Goal: Check status: Check status

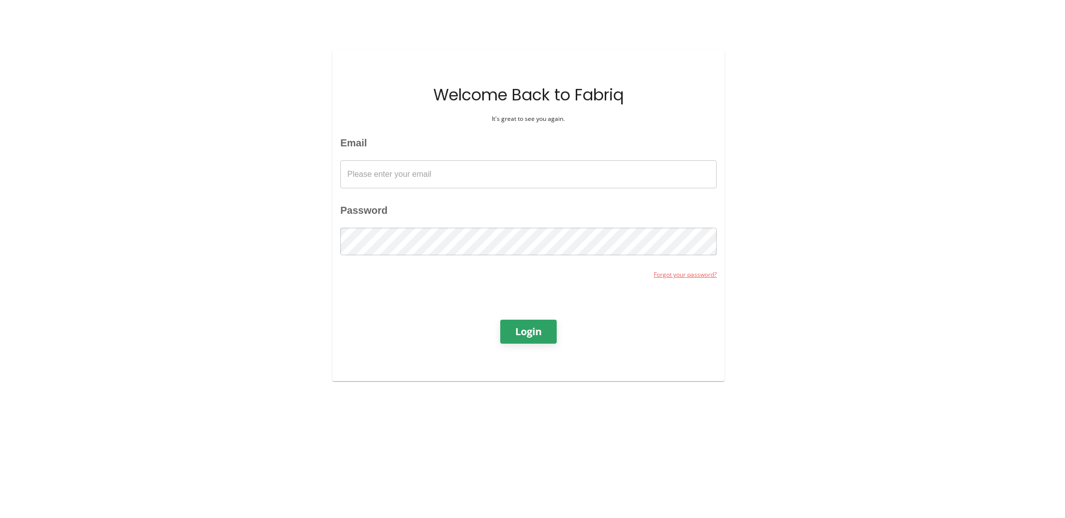
click at [595, 170] on input "Email" at bounding box center [528, 174] width 376 height 28
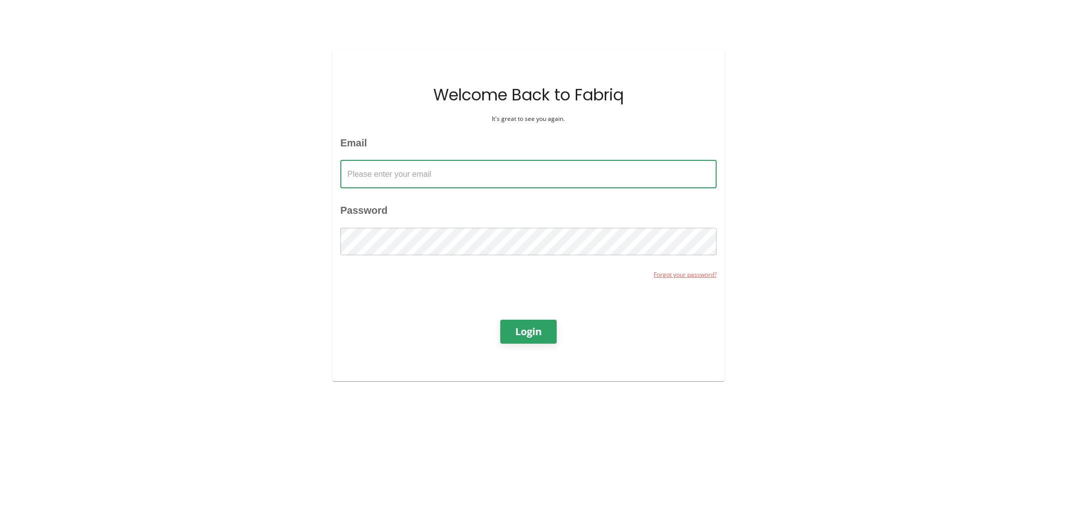
click at [0, 518] on com-1password-button at bounding box center [0, 518] width 0 height 0
type input "[PERSON_NAME][EMAIL_ADDRESS][PERSON_NAME][DOMAIN_NAME]"
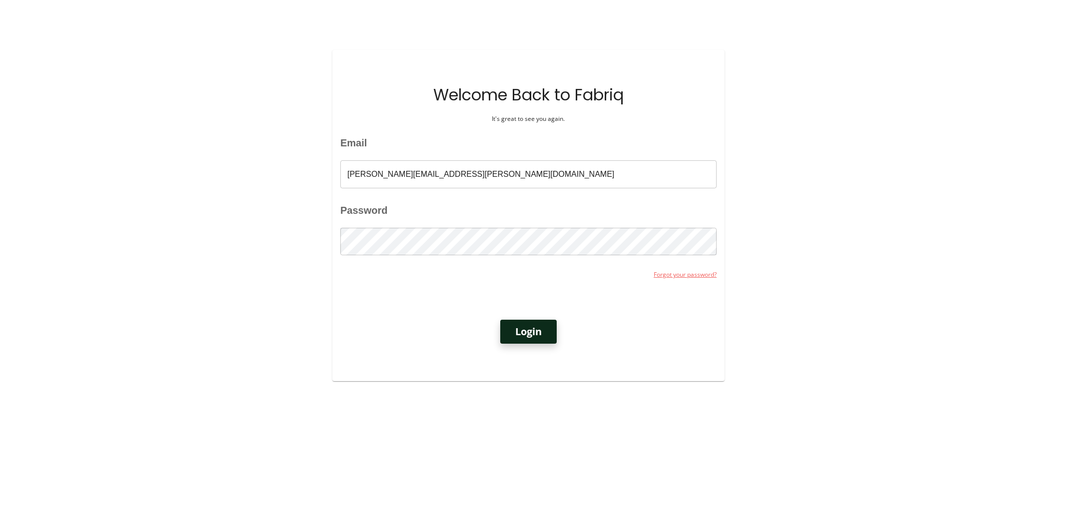
click at [533, 332] on button "Login" at bounding box center [528, 332] width 56 height 24
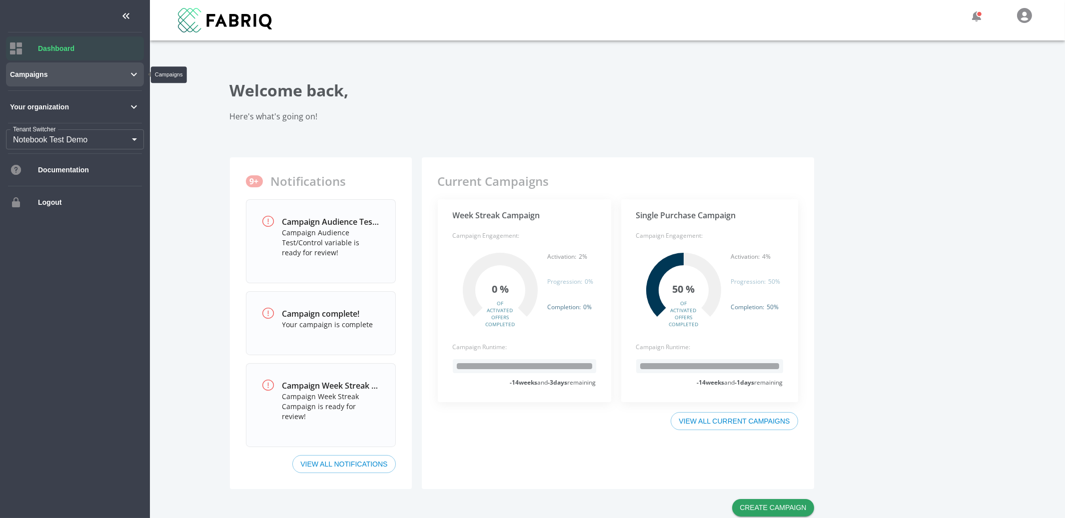
click at [111, 78] on span "Campaigns" at bounding box center [69, 74] width 118 height 10
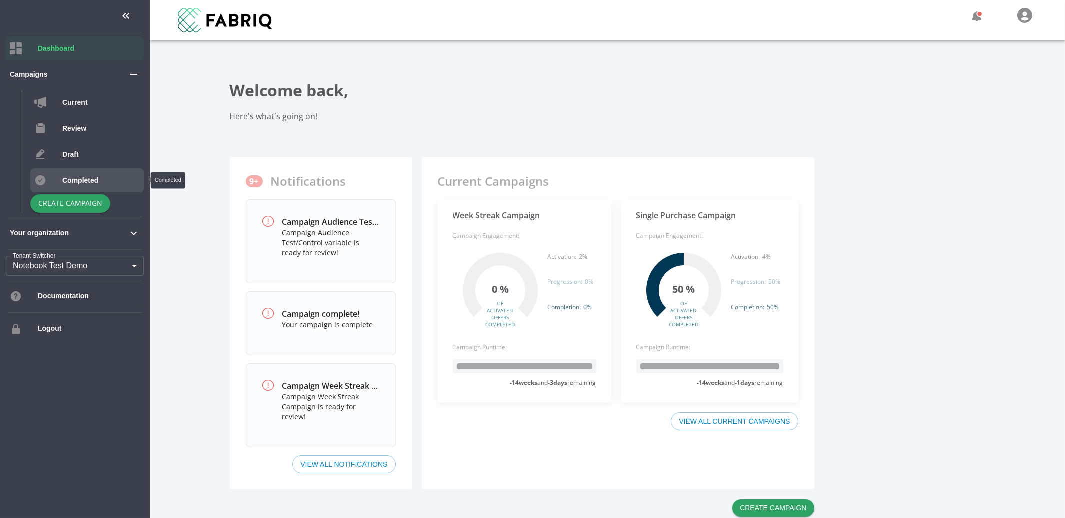
click at [78, 186] on div "Completed" at bounding box center [86, 180] width 113 height 24
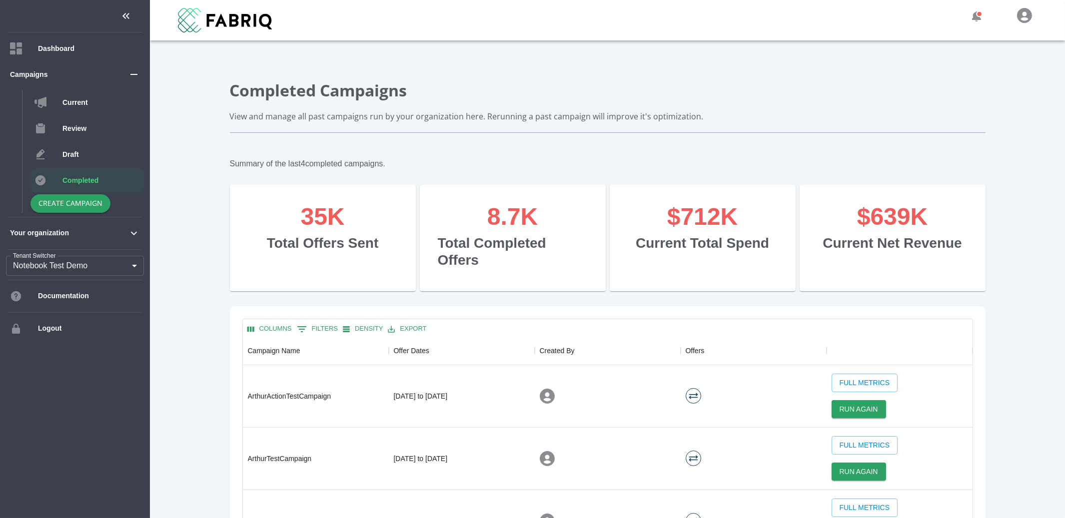
scroll to position [117, 0]
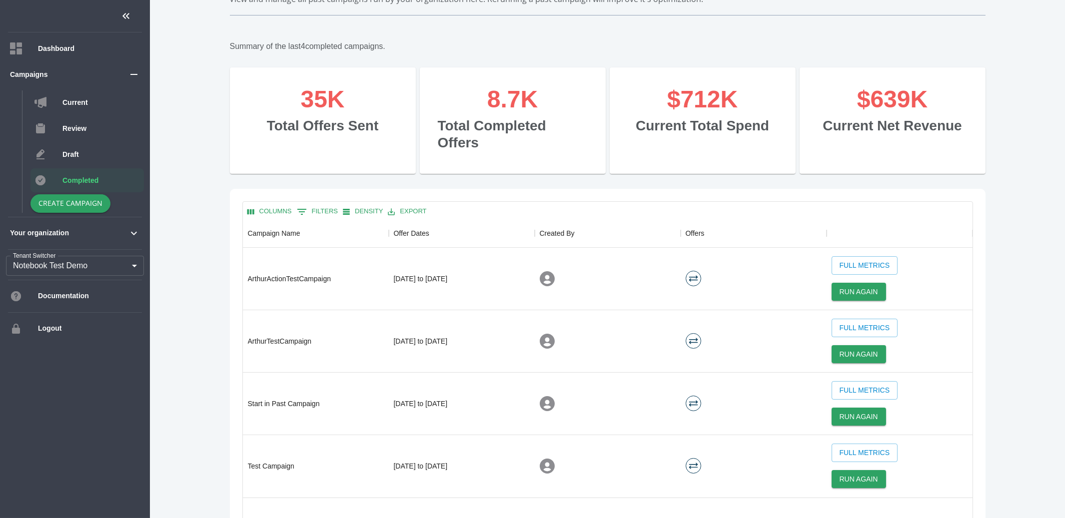
click at [313, 310] on div "ArthurTestCampaign" at bounding box center [316, 341] width 146 height 62
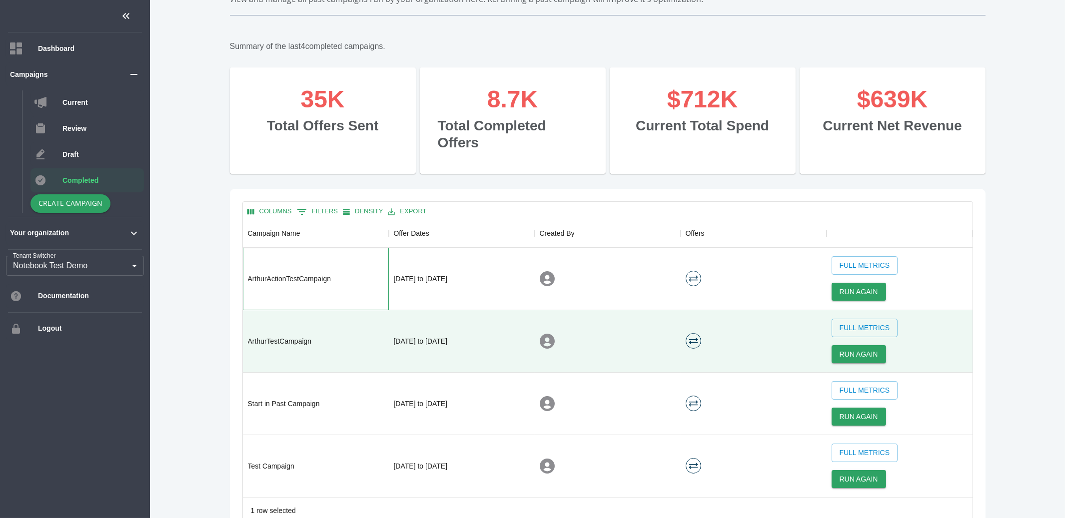
click at [320, 275] on div "ArthurActionTestCampaign" at bounding box center [316, 279] width 146 height 62
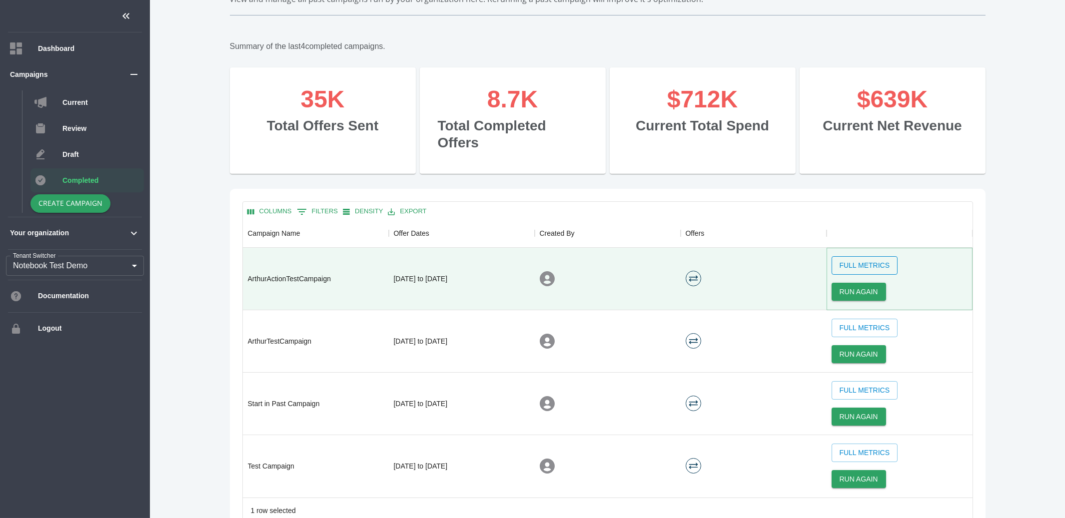
click at [858, 256] on button "Full Metrics" at bounding box center [864, 265] width 66 height 18
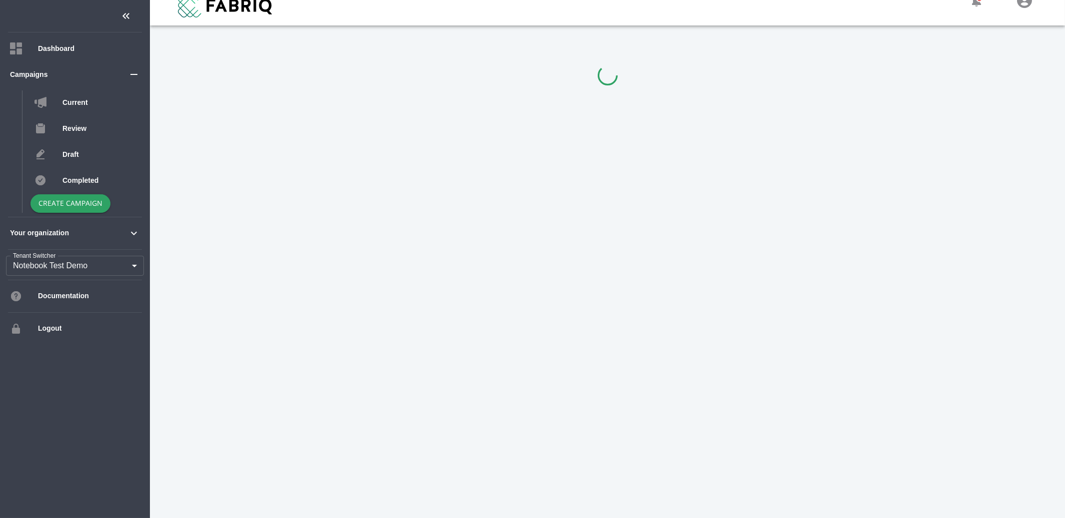
scroll to position [15, 0]
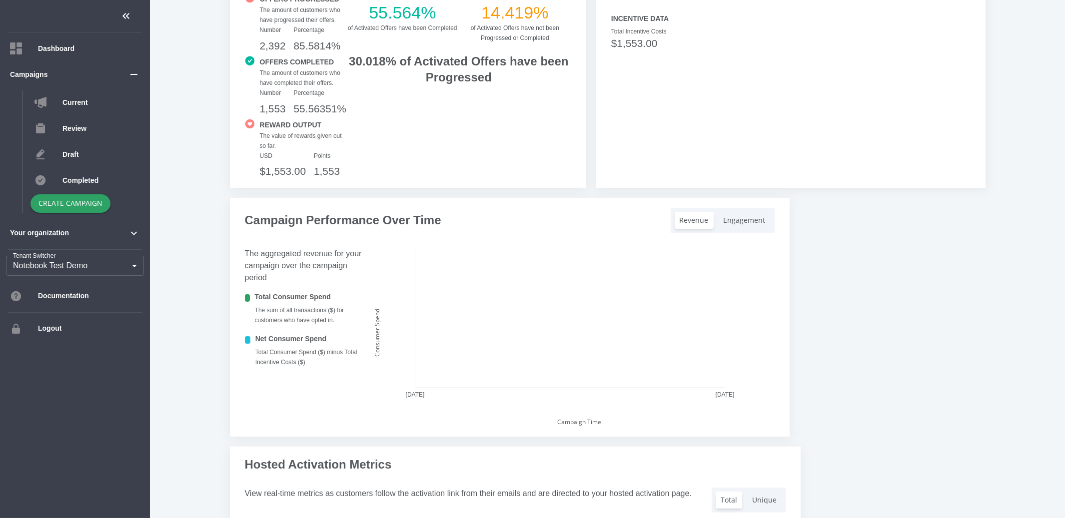
scroll to position [527, 0]
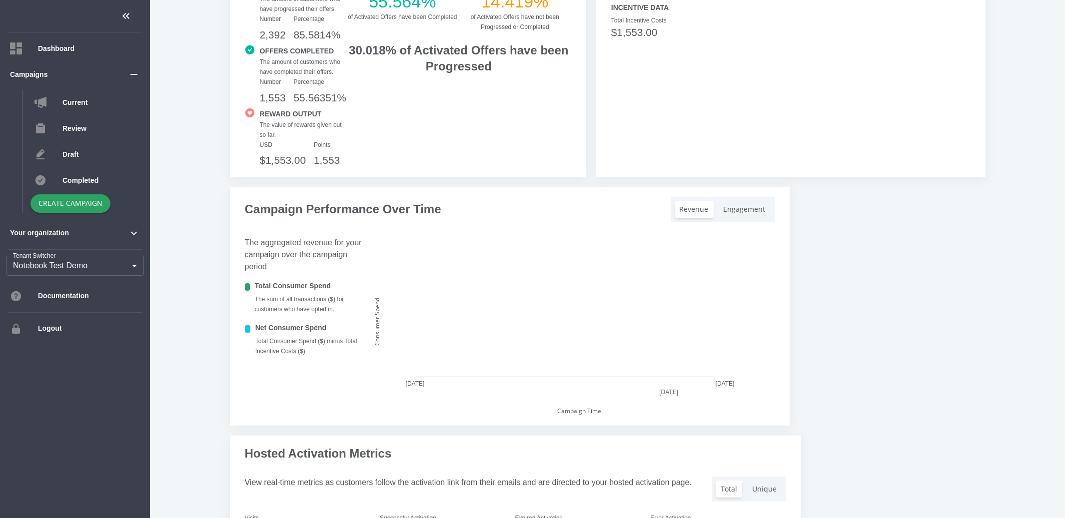
click at [737, 214] on li "Engagement" at bounding box center [744, 209] width 52 height 17
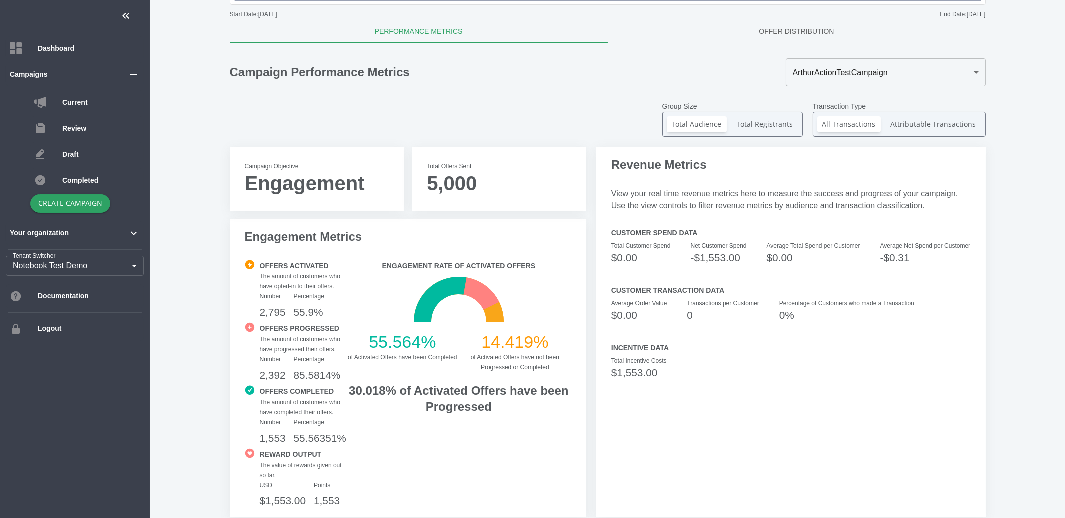
scroll to position [92, 0]
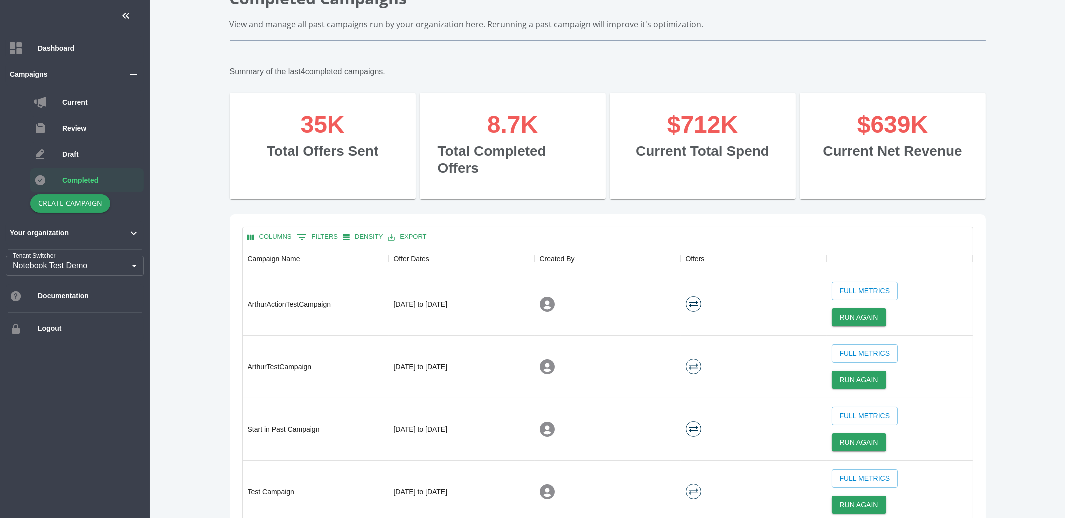
scroll to position [278, 729]
click at [86, 182] on span "Completed" at bounding box center [100, 180] width 77 height 10
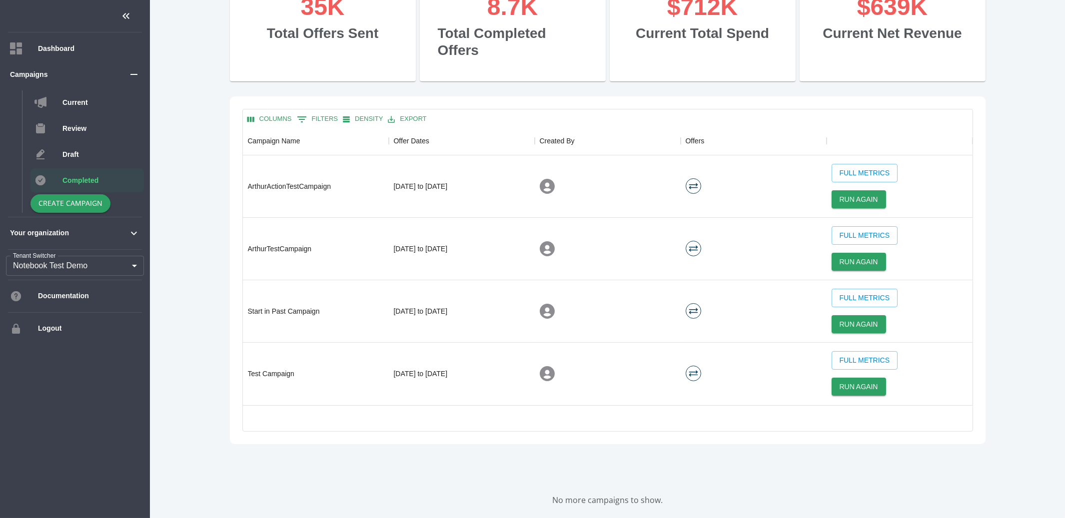
scroll to position [242, 0]
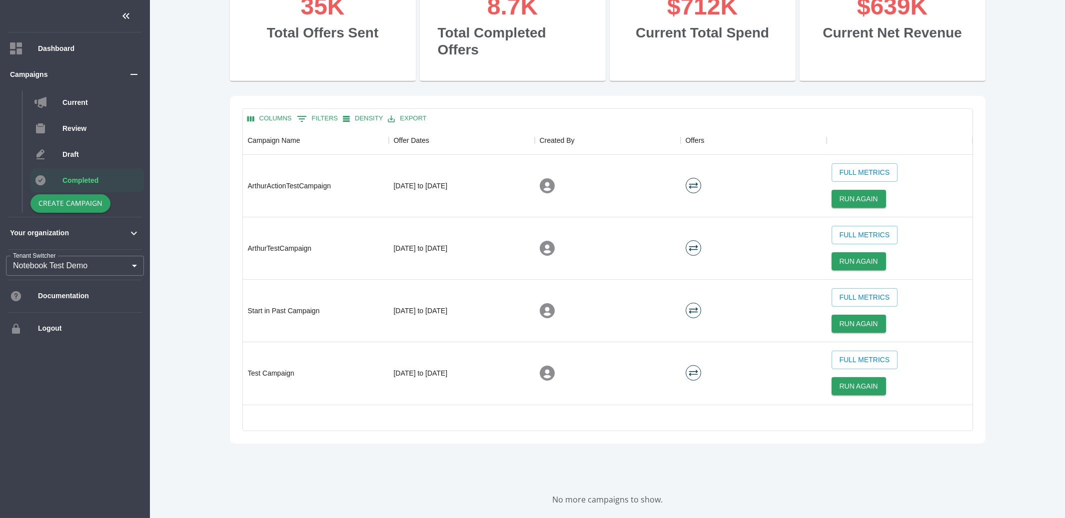
click at [102, 269] on body "Dashboard Campaigns Current Review Draft Completed Create Campaign Your organiz…" at bounding box center [532, 259] width 1065 height 518
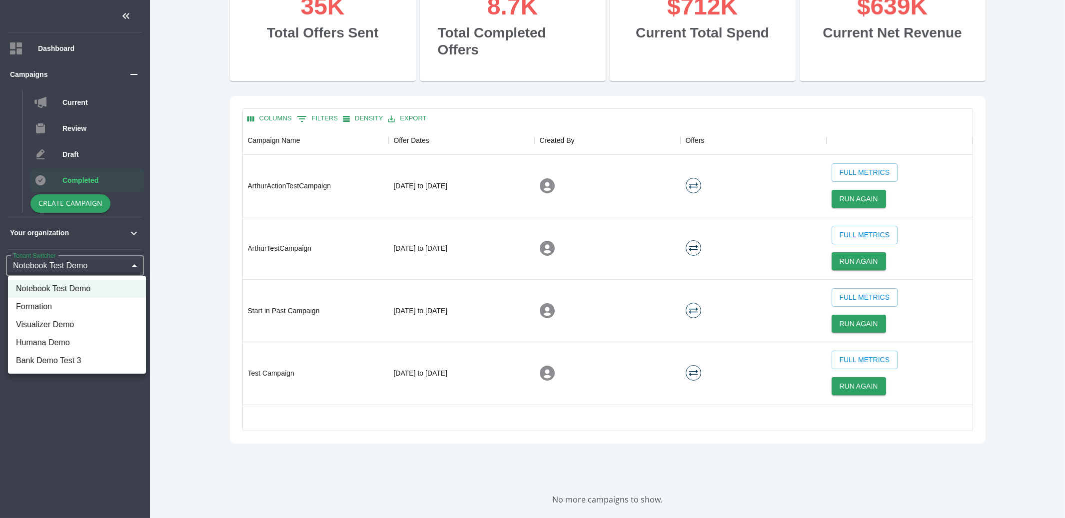
click at [106, 361] on li "Bank Demo Test 3" at bounding box center [77, 361] width 138 height 18
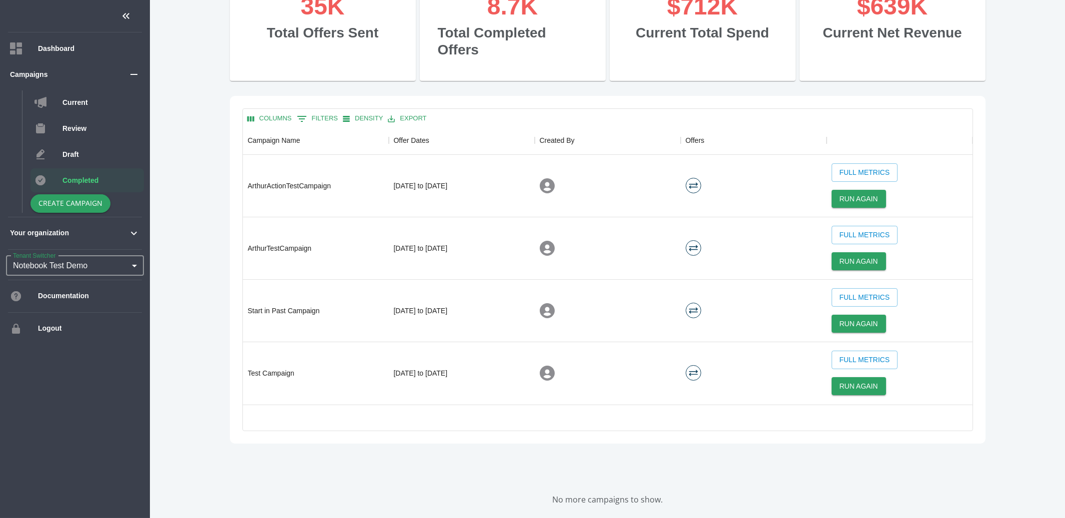
type input "169"
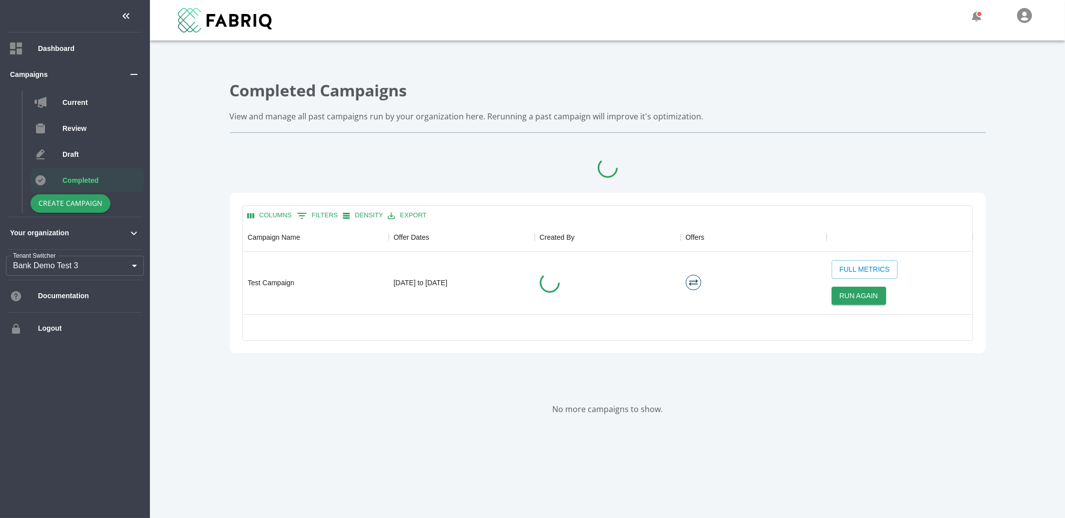
scroll to position [90, 729]
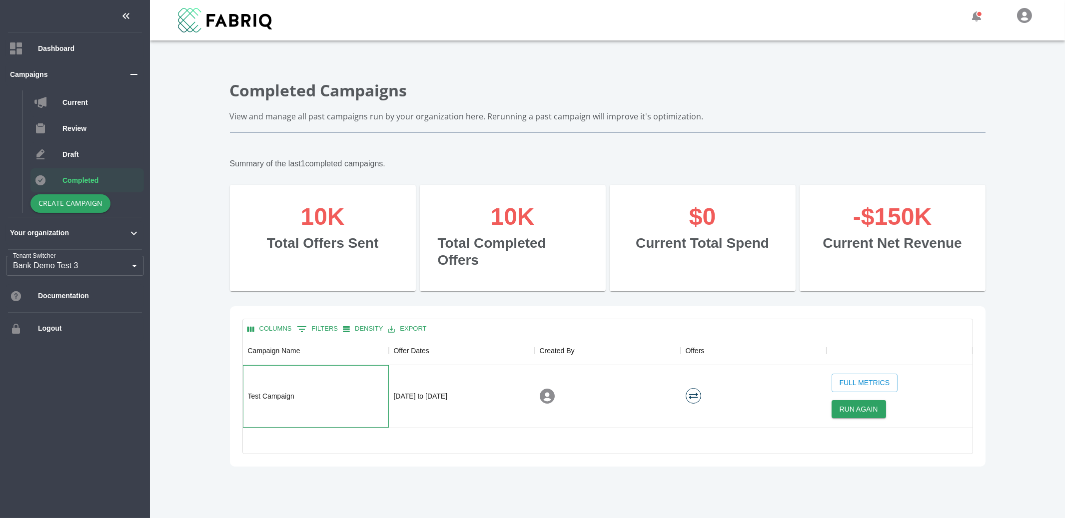
click at [308, 381] on div "Test Campaign" at bounding box center [316, 396] width 146 height 62
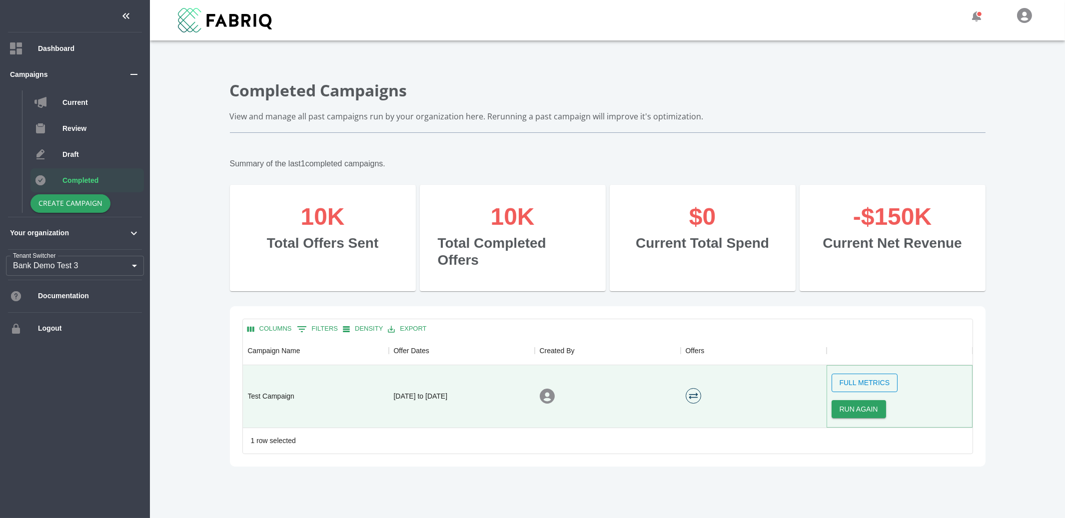
click at [871, 374] on button "Full Metrics" at bounding box center [864, 383] width 66 height 18
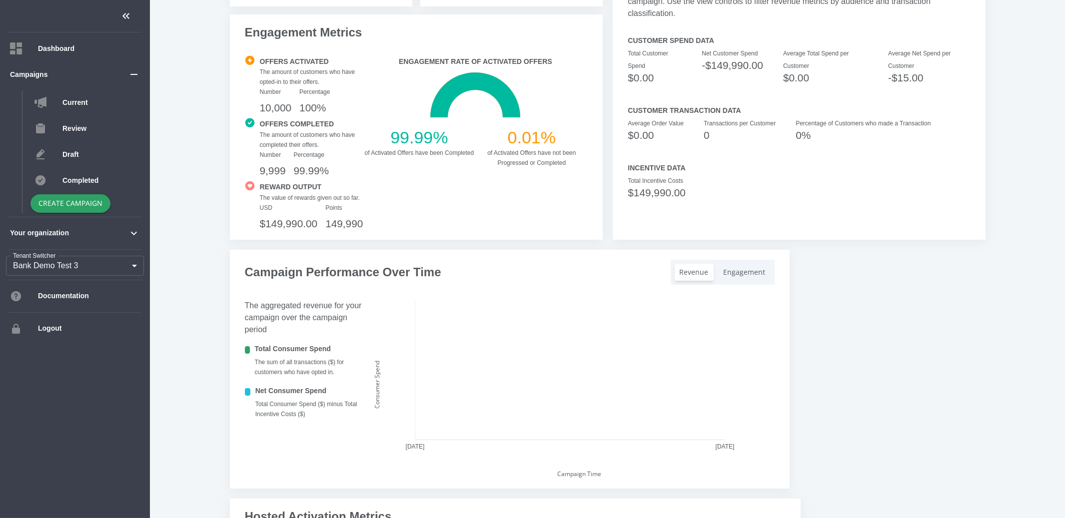
scroll to position [402, 0]
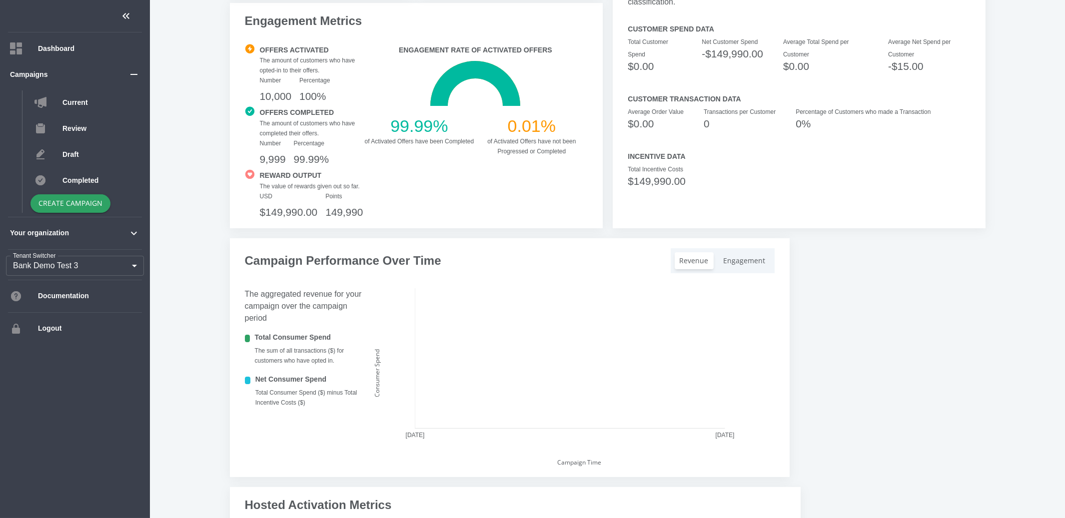
click at [734, 269] on li "Engagement" at bounding box center [744, 260] width 52 height 17
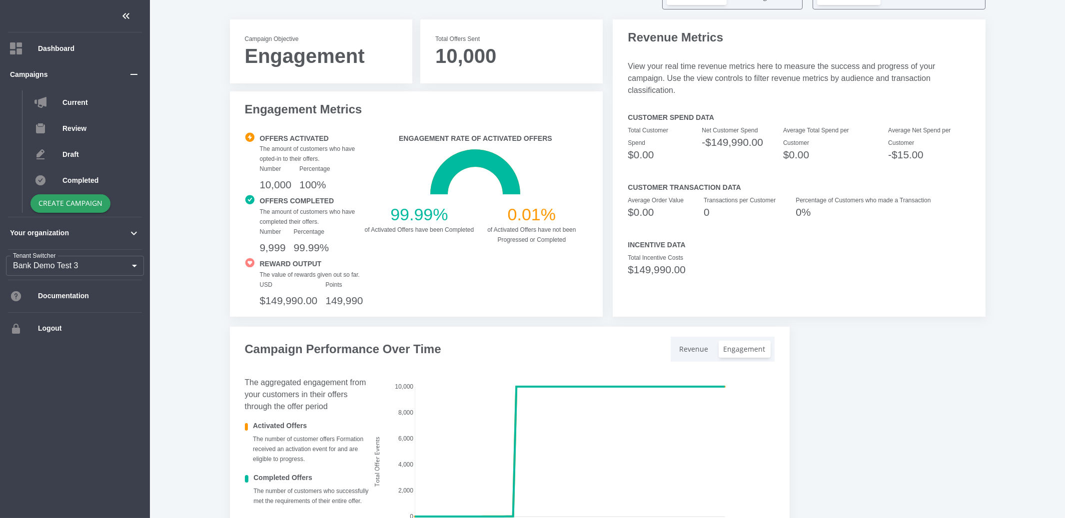
scroll to position [303, 0]
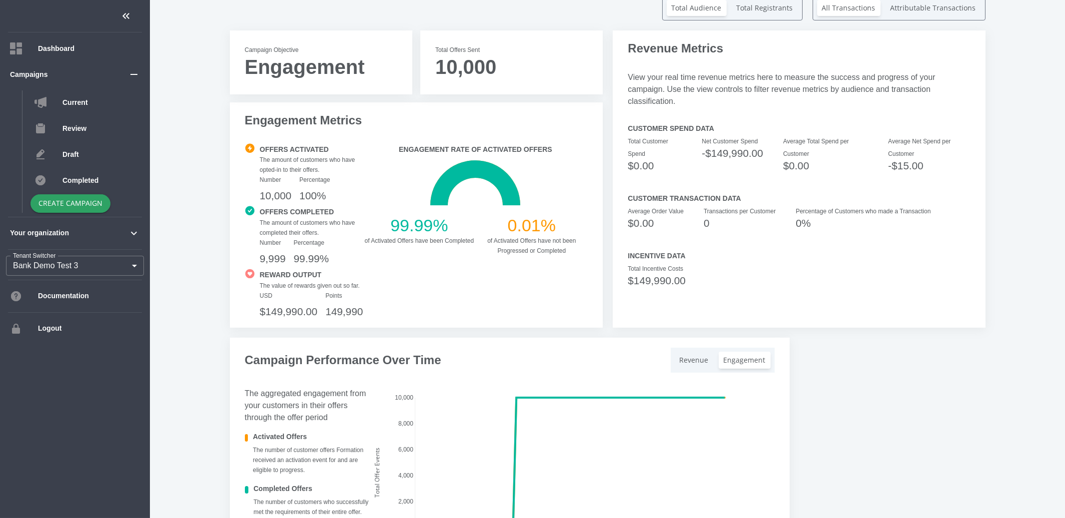
click at [95, 263] on body "Dashboard Campaigns Current Review Draft Completed Create Campaign Your organiz…" at bounding box center [532, 259] width 1065 height 518
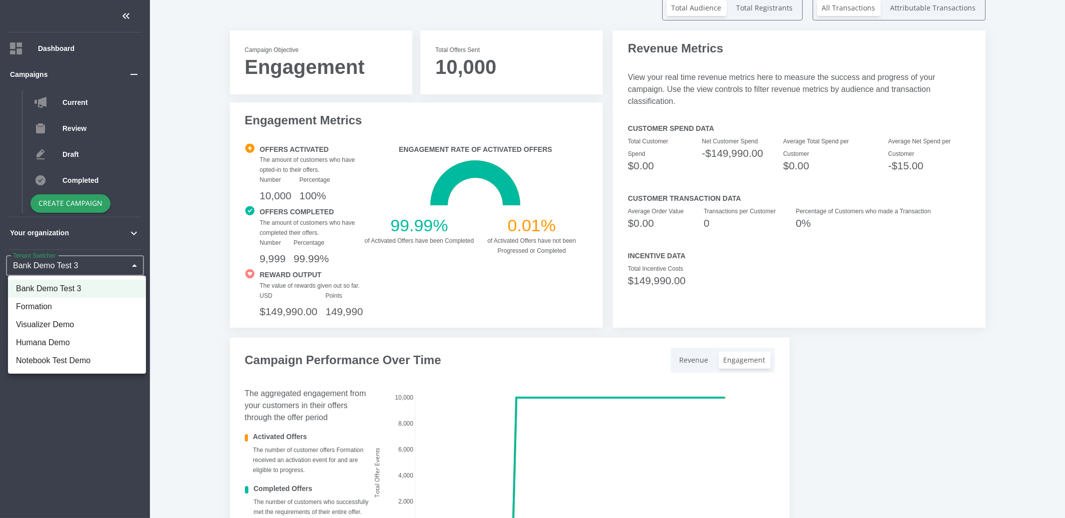
click at [77, 324] on li "Visualizer Demo" at bounding box center [77, 325] width 138 height 18
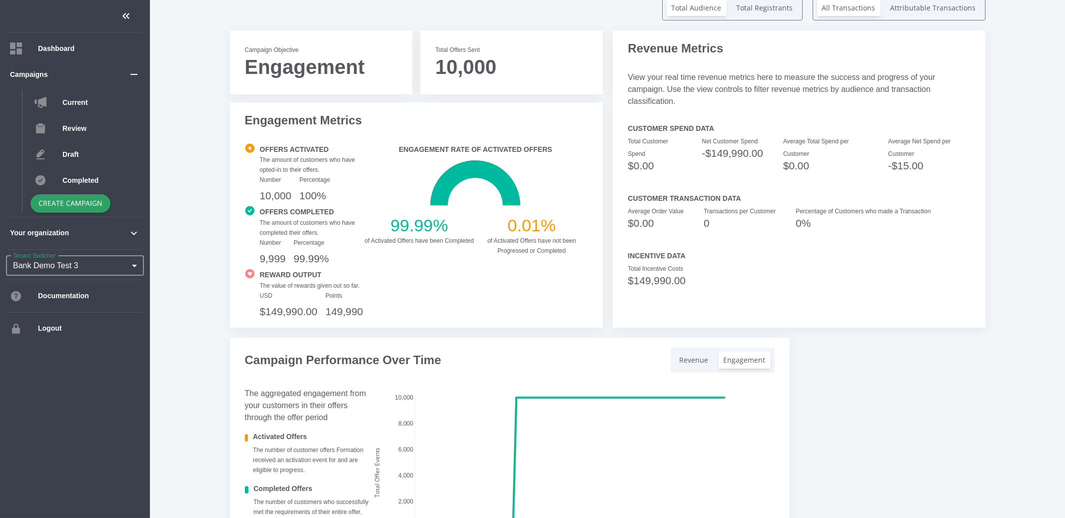
type input "175"
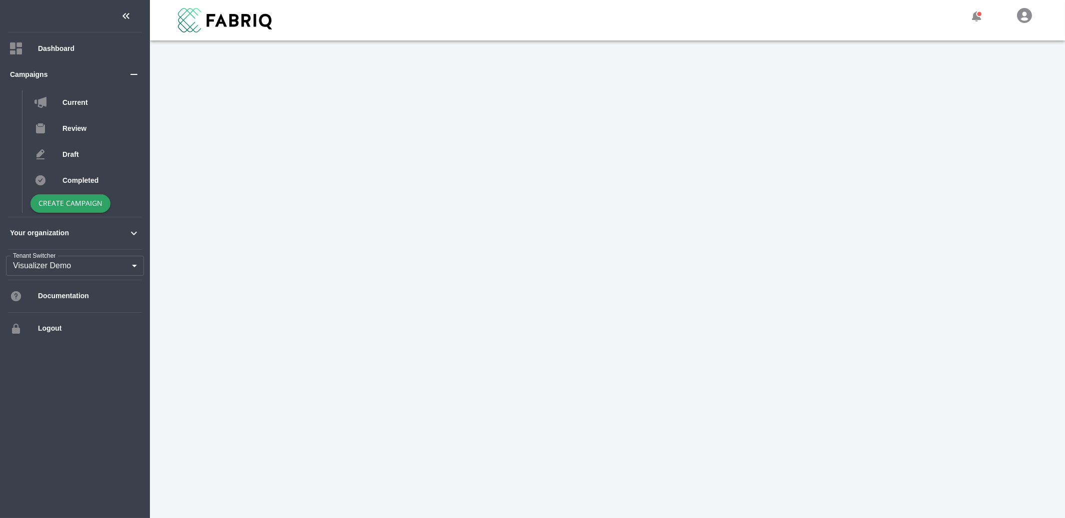
click at [472, 205] on div at bounding box center [607, 294] width 915 height 478
click at [67, 185] on span "Completed" at bounding box center [100, 180] width 77 height 10
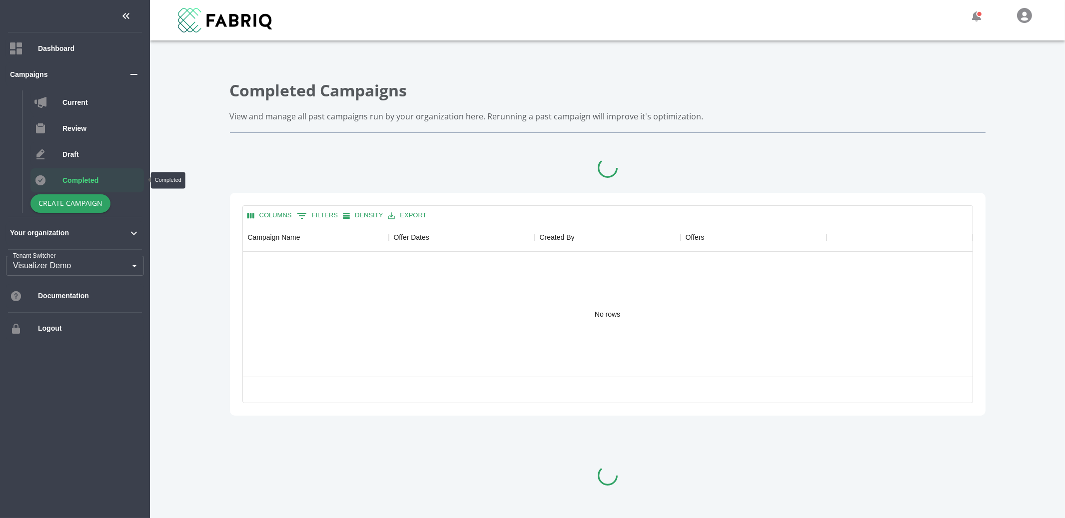
scroll to position [153, 729]
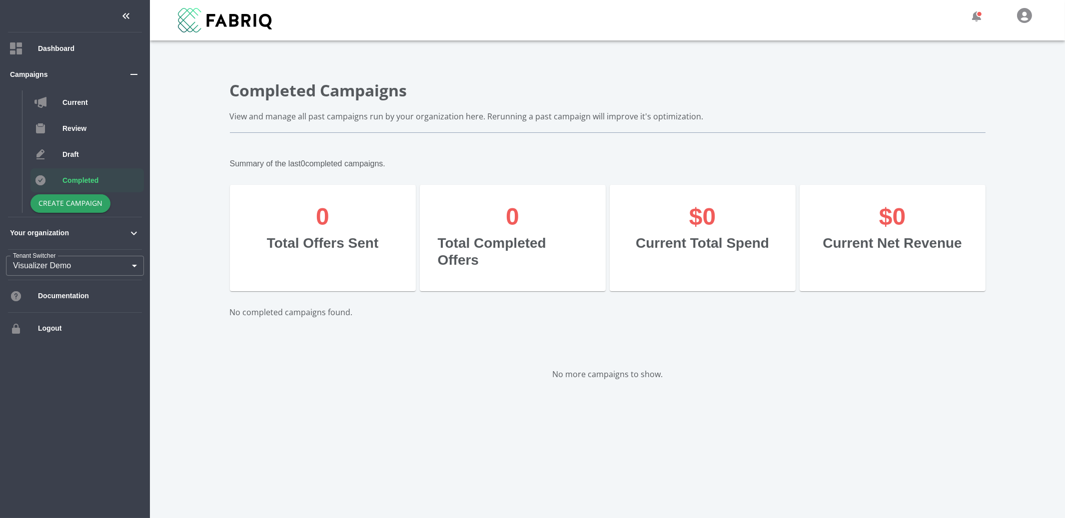
click at [74, 268] on body "Dashboard Campaigns Current Review Draft Completed Create Campaign Your organiz…" at bounding box center [532, 259] width 1065 height 518
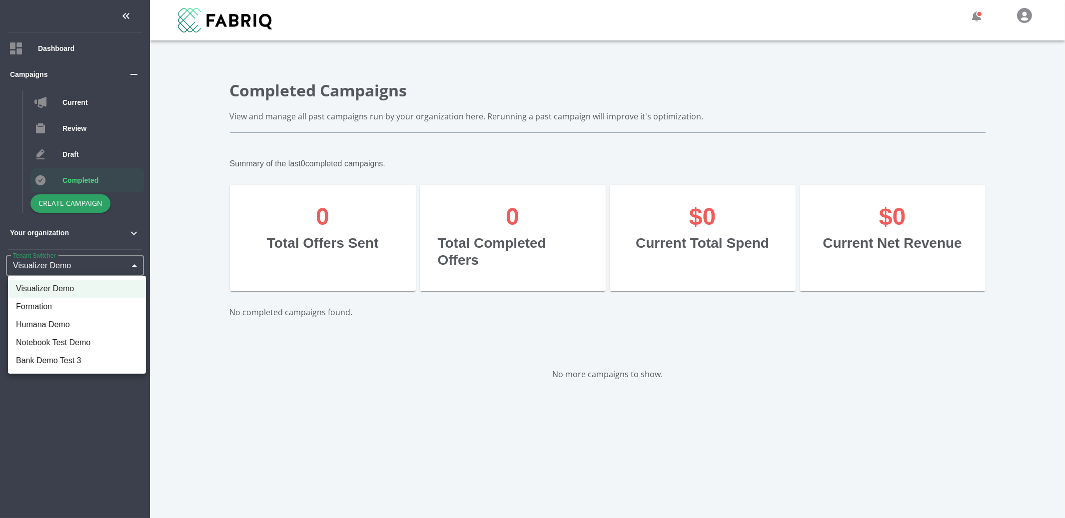
click at [86, 328] on li "Humana Demo" at bounding box center [77, 325] width 138 height 18
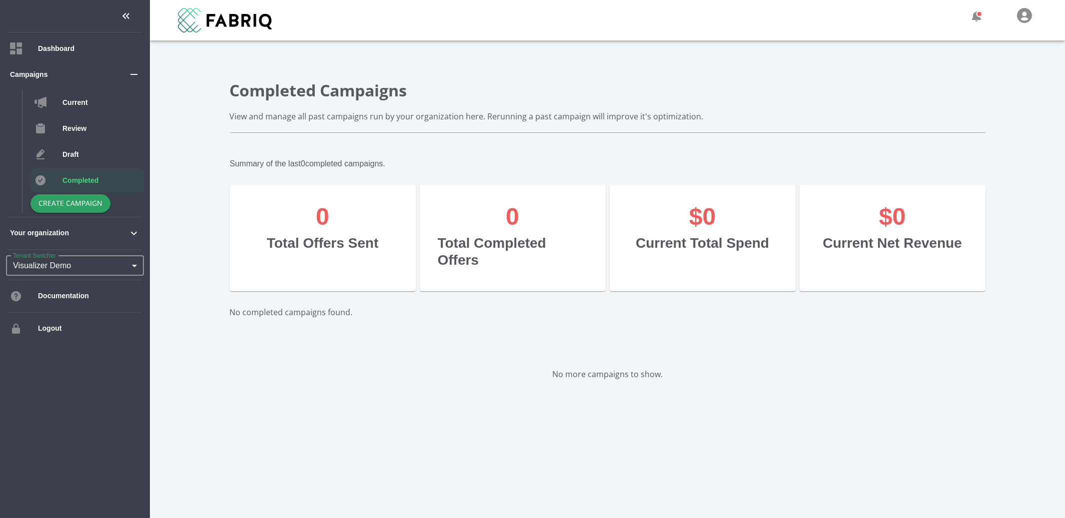
type input "172"
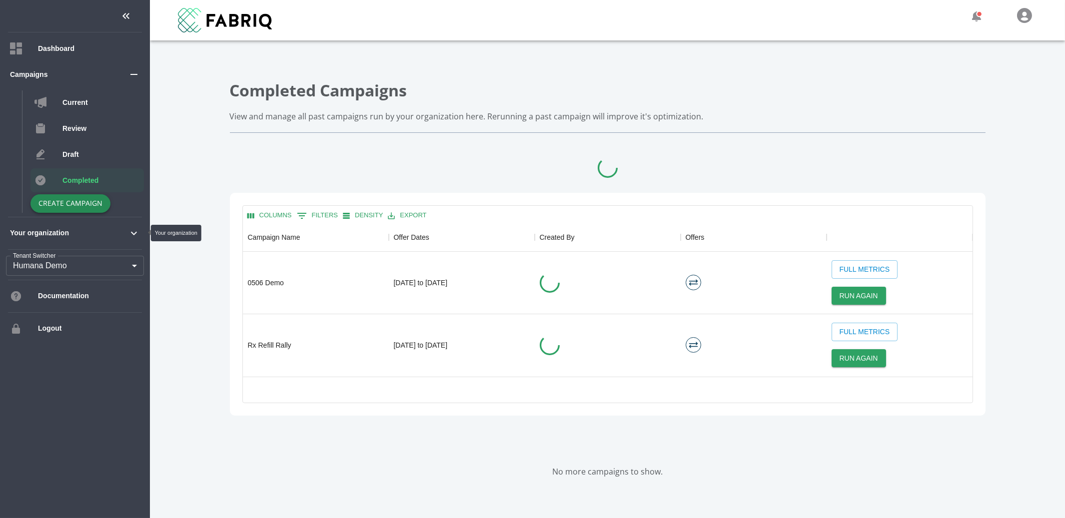
scroll to position [153, 729]
click at [92, 183] on span "Completed" at bounding box center [100, 180] width 77 height 10
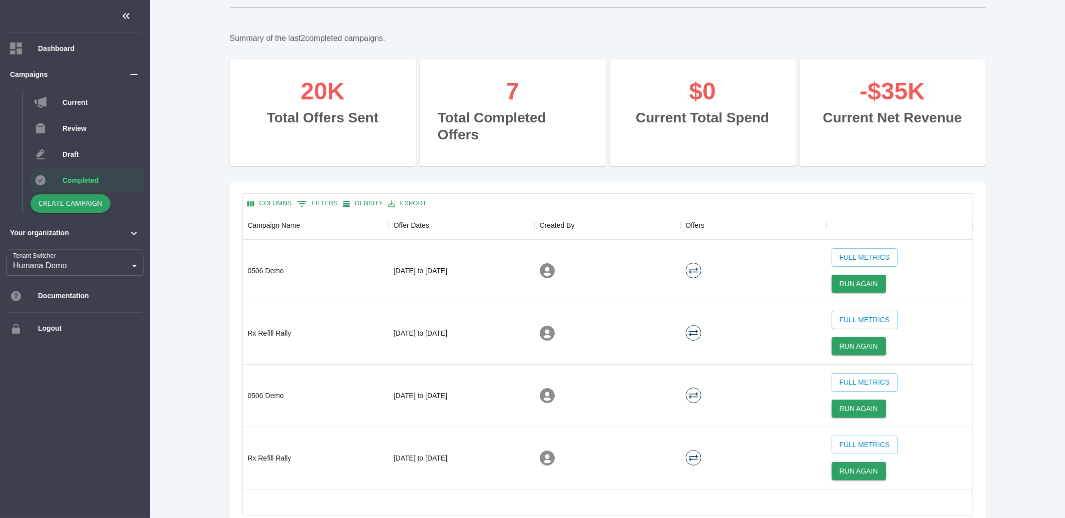
scroll to position [127, 0]
click at [858, 434] on button "Full Metrics" at bounding box center [864, 443] width 66 height 18
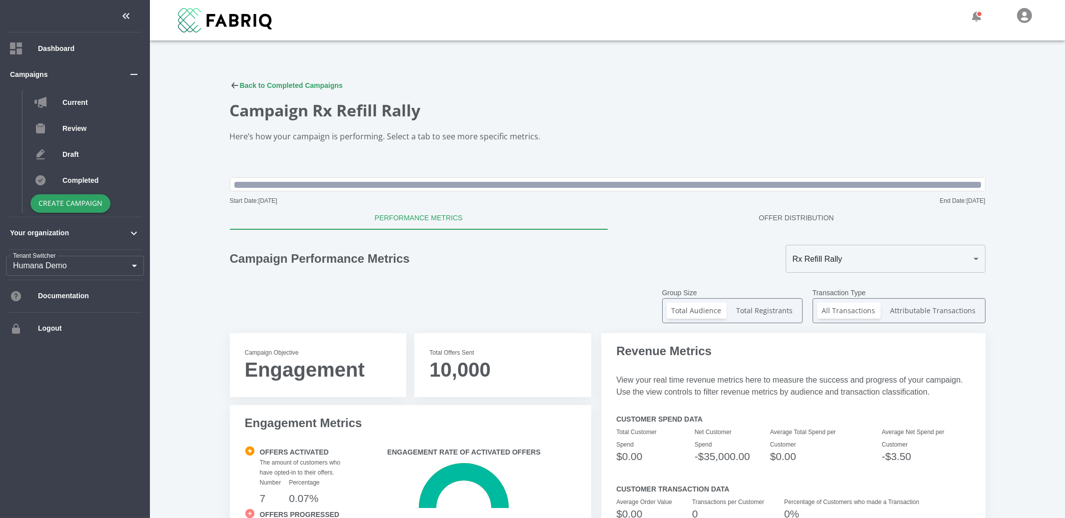
click at [796, 217] on link "Offer Distribution" at bounding box center [796, 218] width 378 height 24
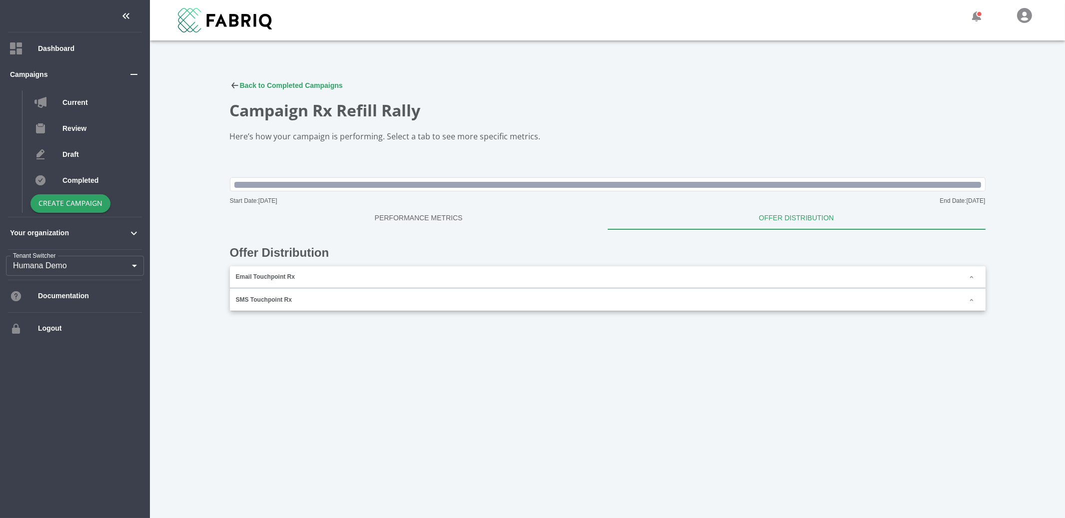
click at [320, 303] on div "SMS Touchpoint Rx" at bounding box center [607, 300] width 755 height 22
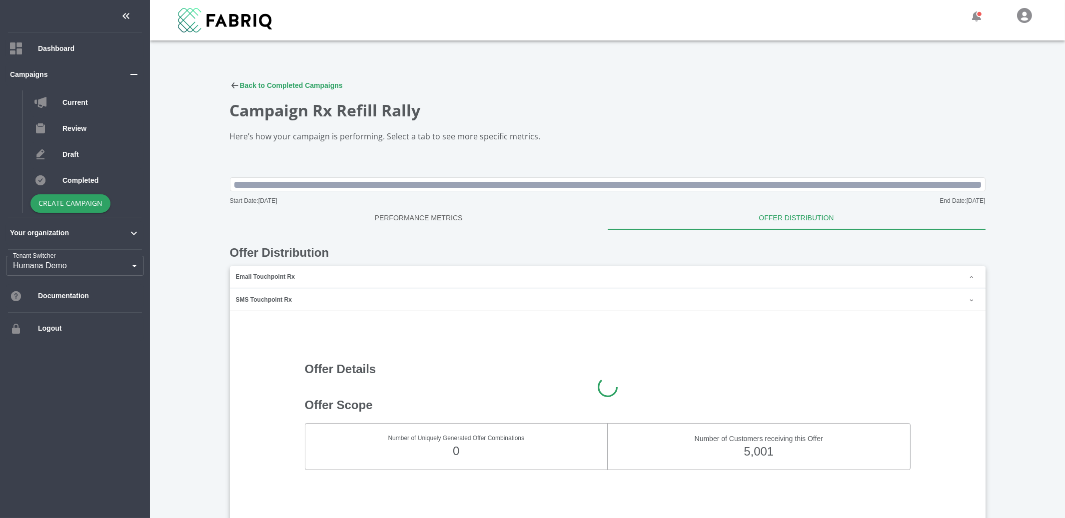
click at [349, 278] on div "Email Touchpoint Rx" at bounding box center [607, 277] width 755 height 22
